Goal: Transaction & Acquisition: Book appointment/travel/reservation

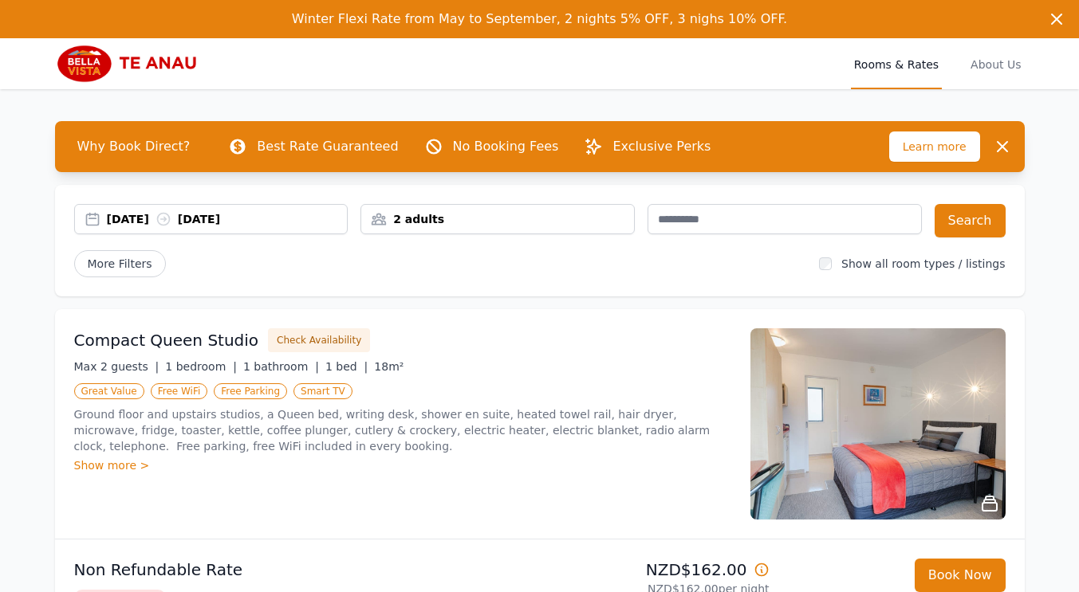
click at [147, 220] on div "[DATE] [DATE]" at bounding box center [227, 219] width 241 height 16
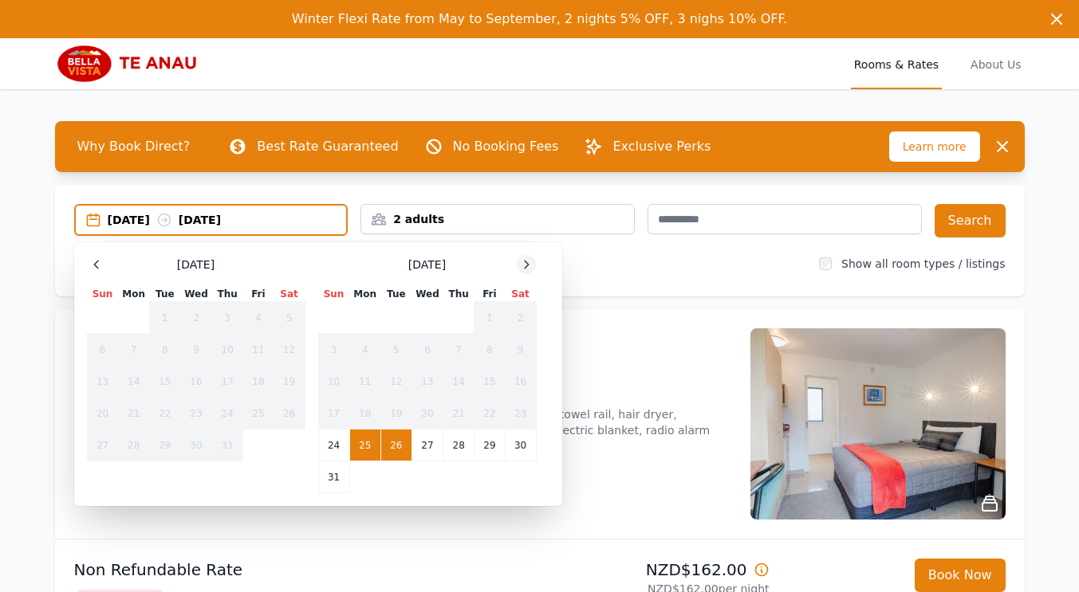
click at [523, 266] on icon at bounding box center [526, 264] width 13 height 13
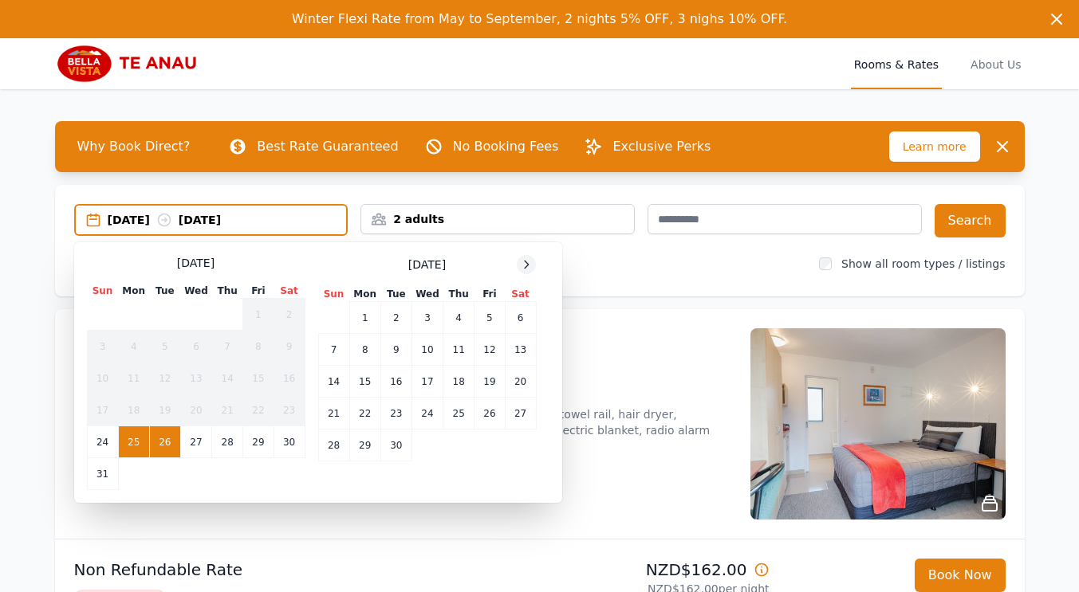
click at [523, 266] on icon at bounding box center [526, 264] width 13 height 13
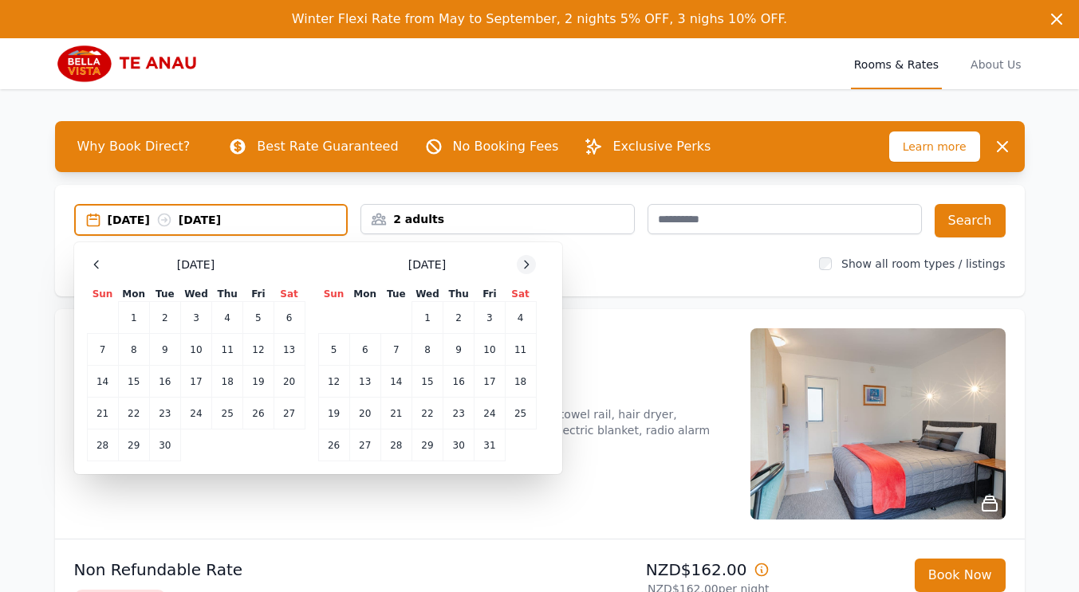
click at [523, 266] on icon at bounding box center [526, 264] width 13 height 13
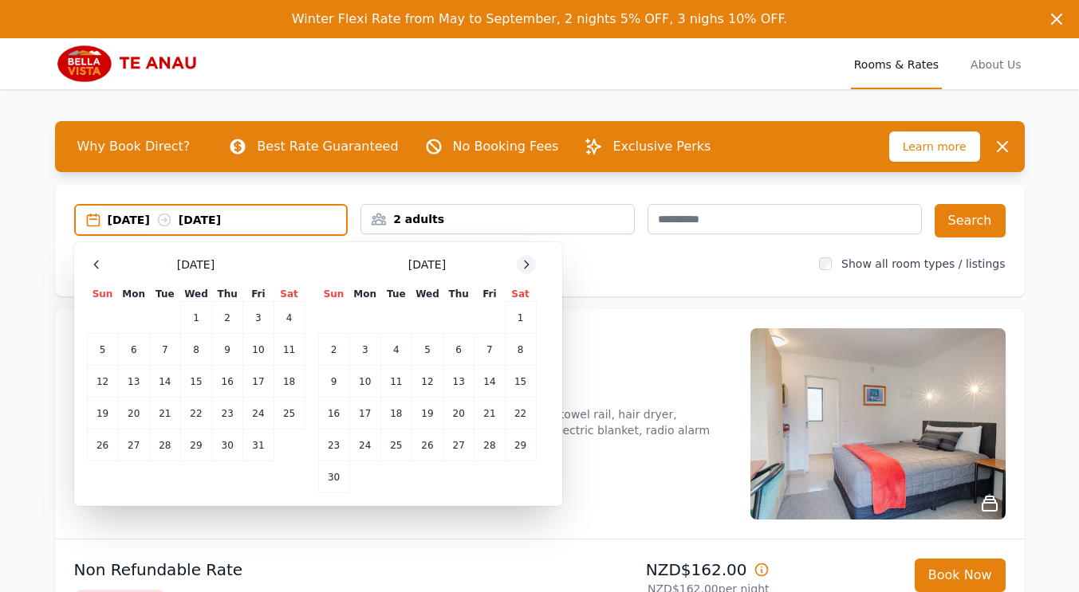
click at [523, 266] on icon at bounding box center [526, 264] width 13 height 13
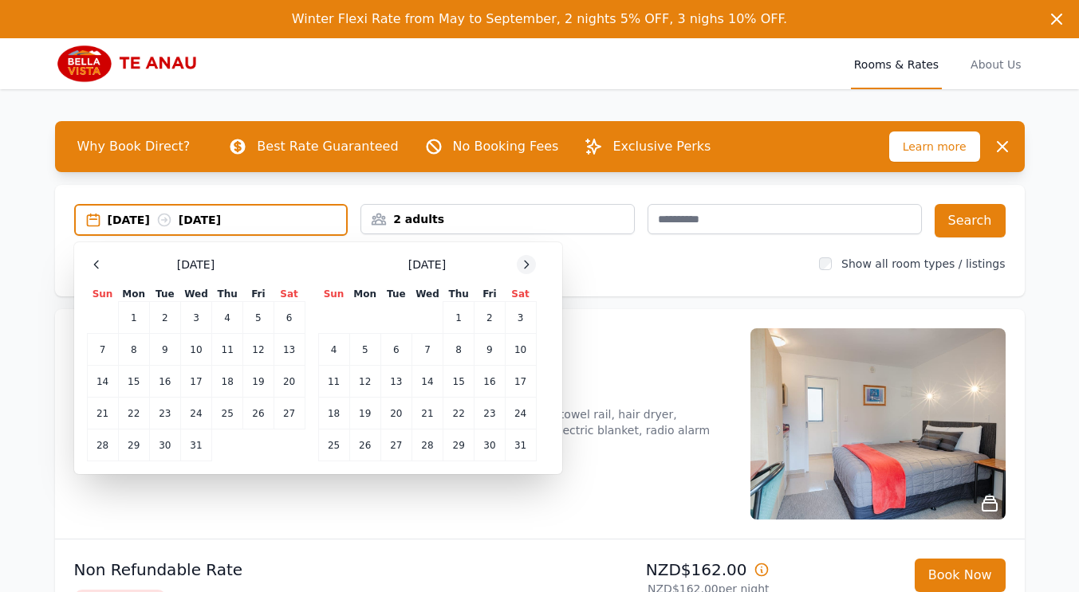
click at [523, 266] on icon at bounding box center [526, 264] width 13 height 13
click at [486, 355] on td "13" at bounding box center [489, 350] width 30 height 32
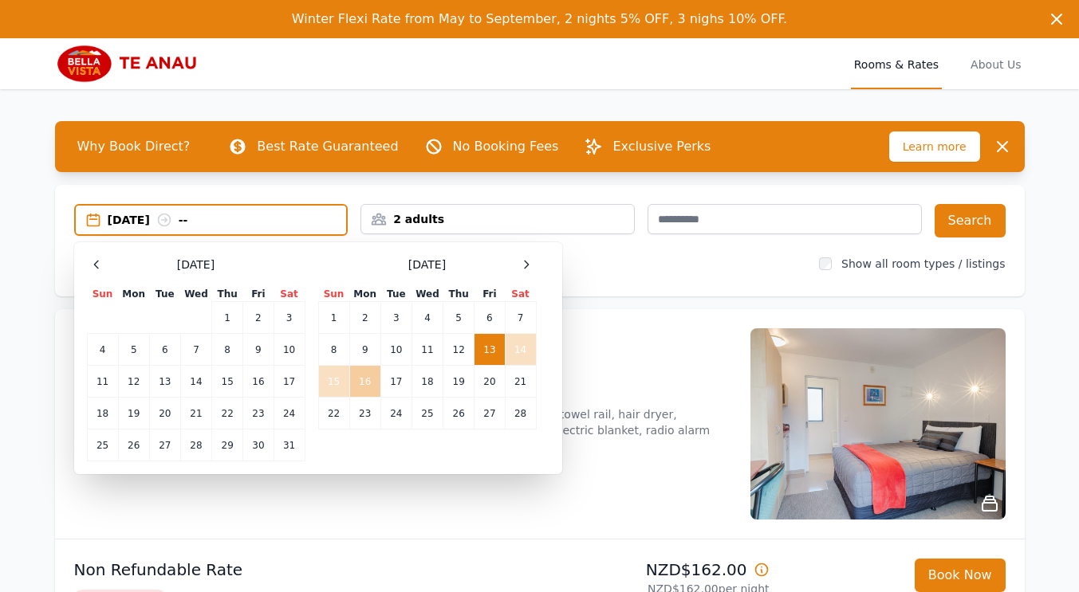
click at [363, 383] on td "16" at bounding box center [364, 382] width 31 height 32
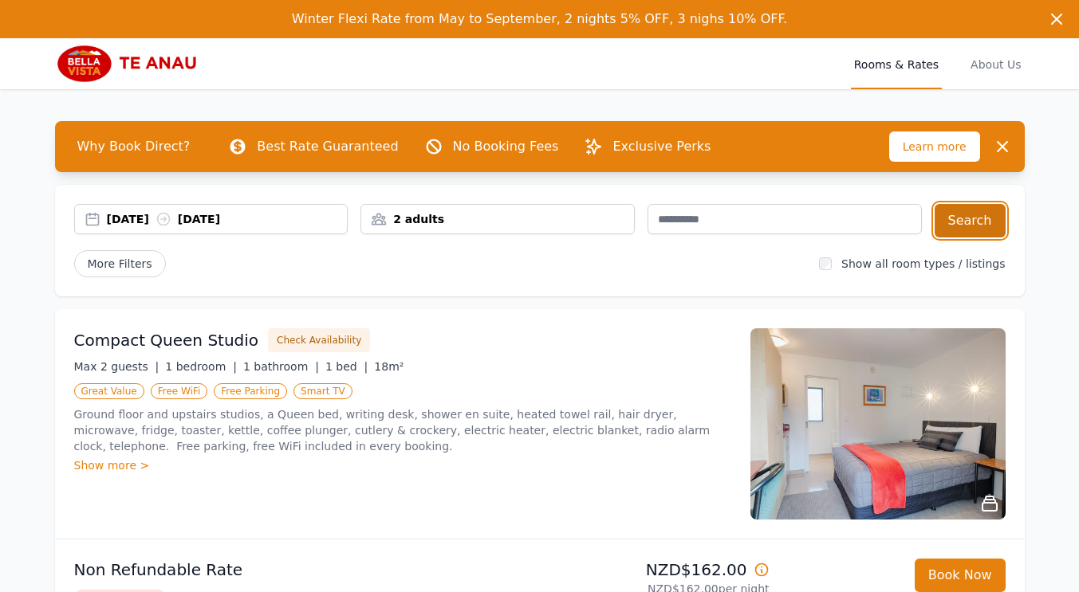
click at [980, 222] on button "Search" at bounding box center [969, 220] width 71 height 33
